Goal: Find specific page/section: Find specific page/section

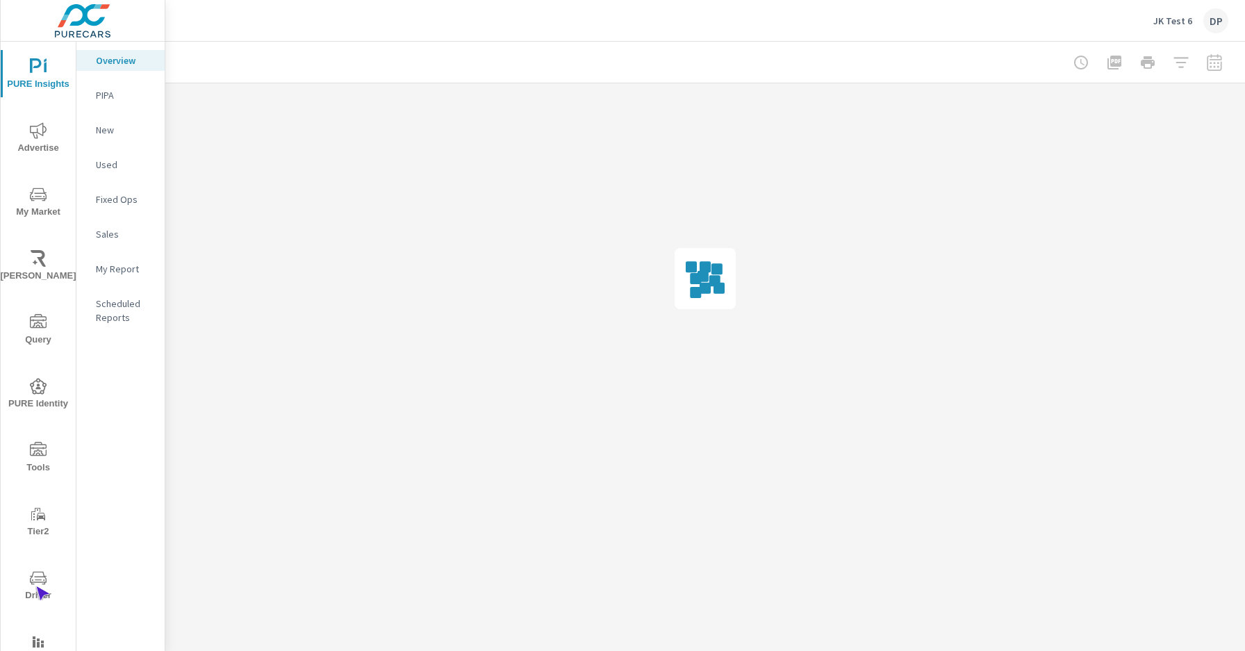
click at [35, 586] on span "Driver" at bounding box center [38, 587] width 67 height 34
